Goal: Information Seeking & Learning: Learn about a topic

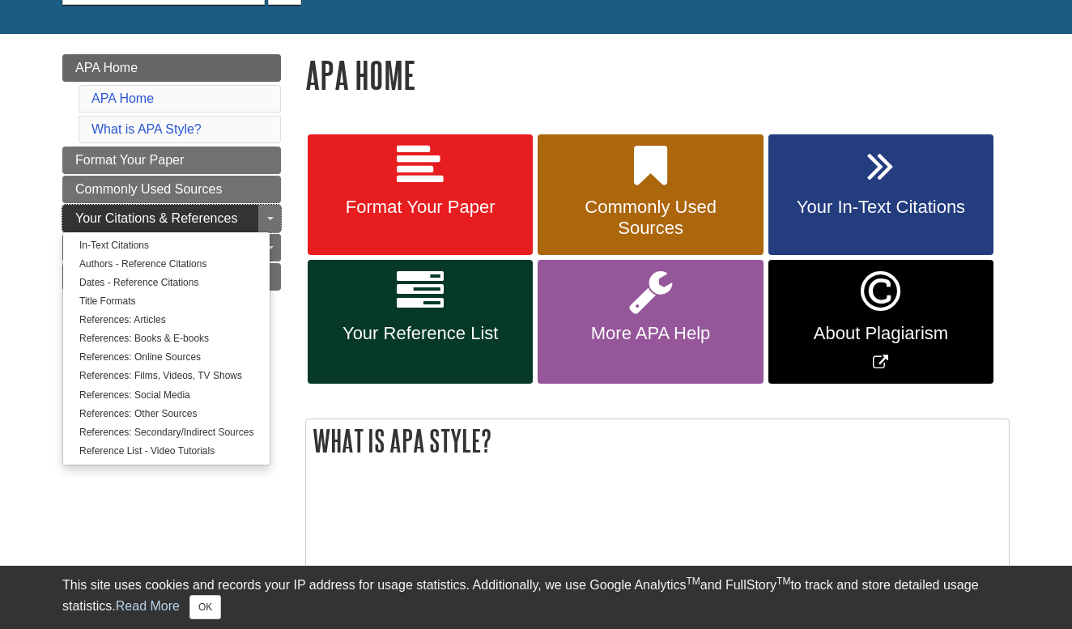
scroll to position [213, 0]
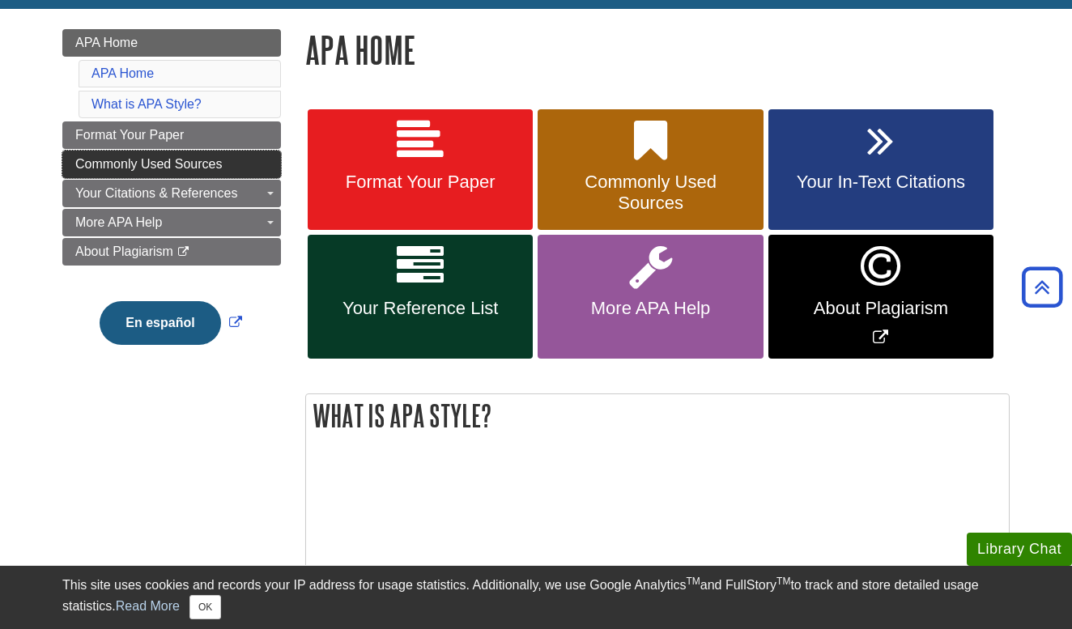
click at [224, 168] on link "Commonly Used Sources" at bounding box center [171, 165] width 219 height 28
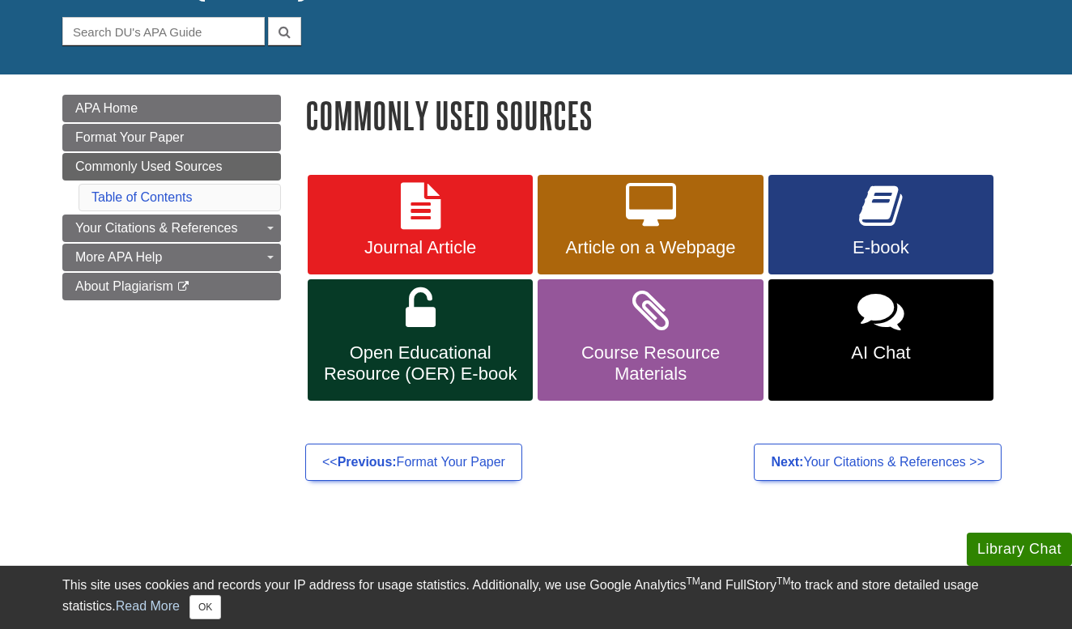
scroll to position [151, 0]
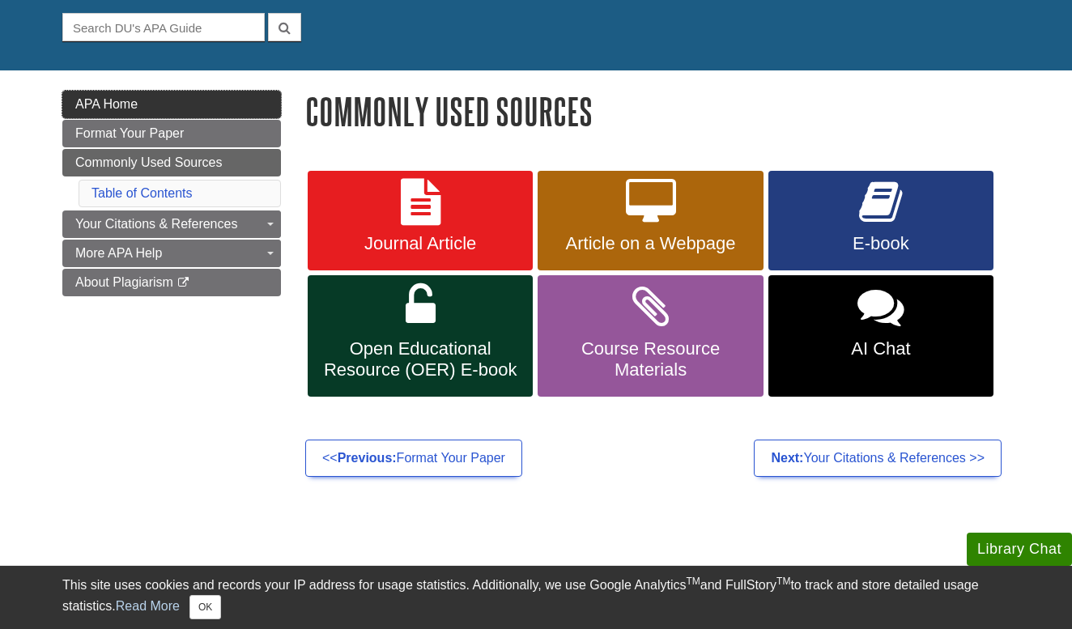
click at [177, 105] on link "APA Home" at bounding box center [171, 105] width 219 height 28
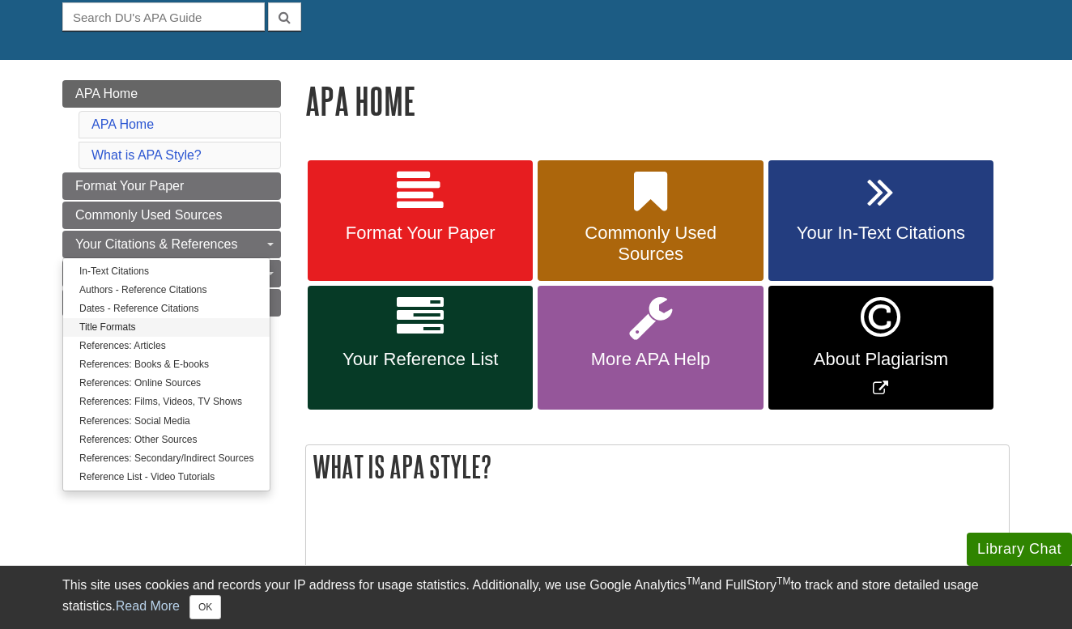
scroll to position [170, 0]
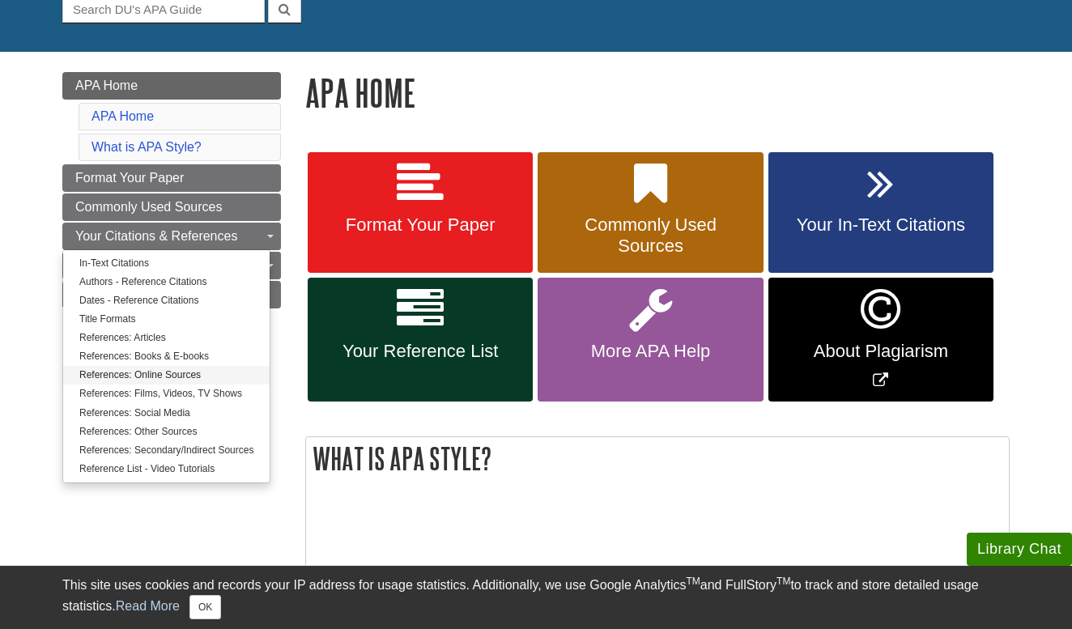
click at [197, 369] on link "References: Online Sources" at bounding box center [166, 375] width 207 height 19
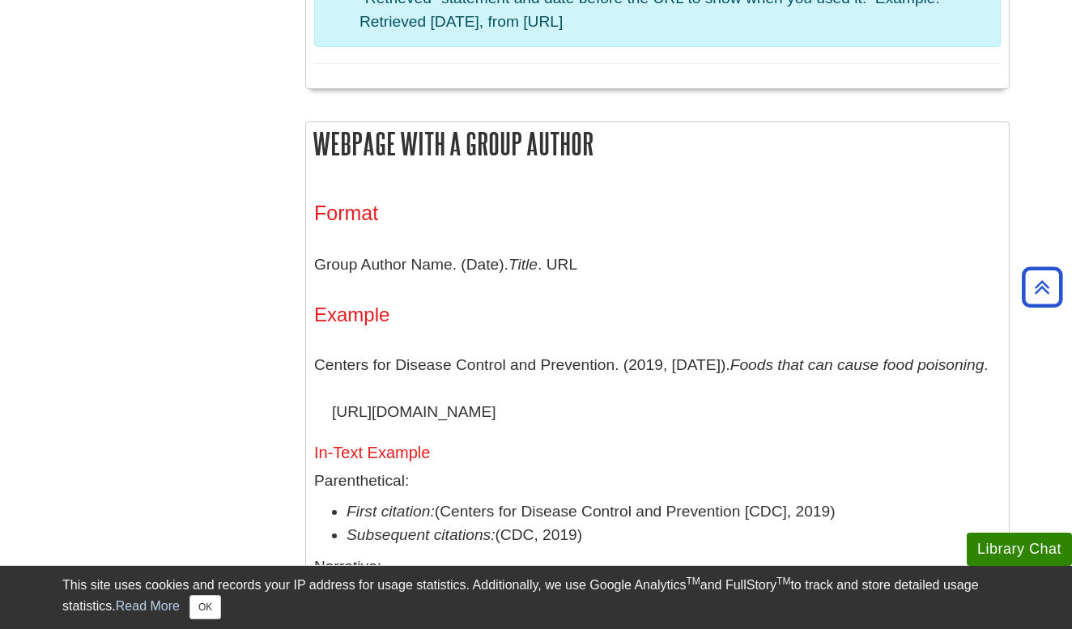
scroll to position [1530, 0]
